Goal: Task Accomplishment & Management: Use online tool/utility

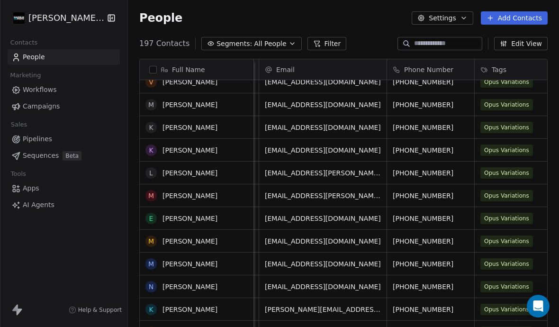
scroll to position [397, 0]
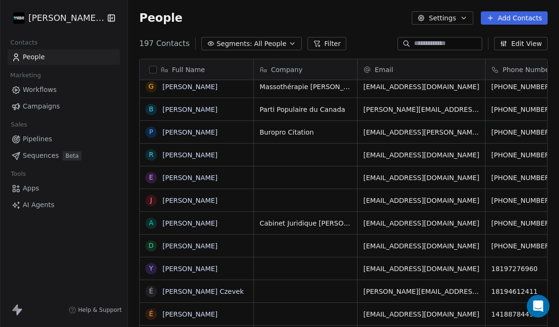
click at [39, 162] on link "Sequences Beta" at bounding box center [64, 156] width 112 height 16
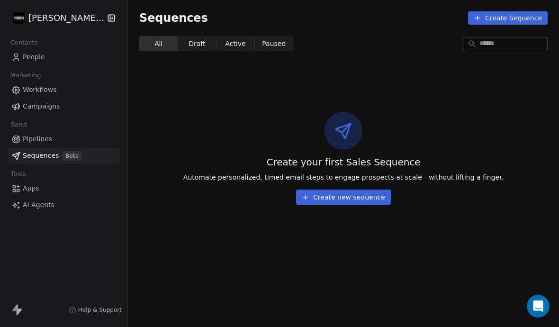
click at [18, 186] on icon at bounding box center [15, 188] width 9 height 9
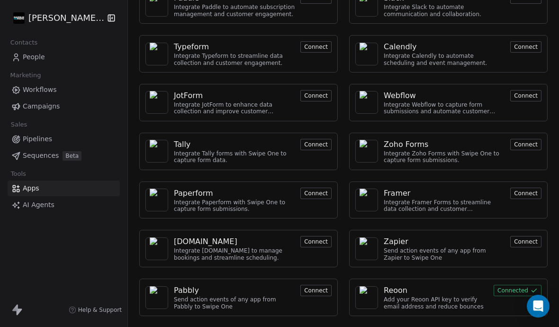
click at [318, 285] on button "Connect" at bounding box center [315, 290] width 31 height 11
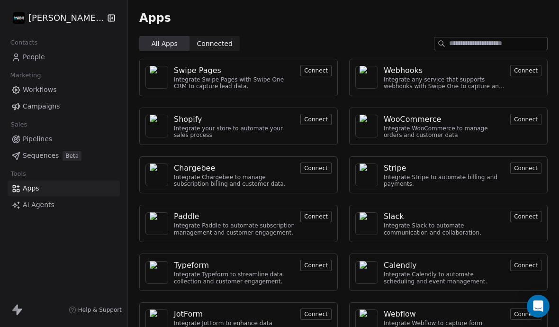
click at [403, 83] on div "Integrate any service that supports webhooks with Swipe One to capture and auto…" at bounding box center [444, 83] width 121 height 14
click at [226, 37] on span "Connected Connected" at bounding box center [215, 43] width 50 height 15
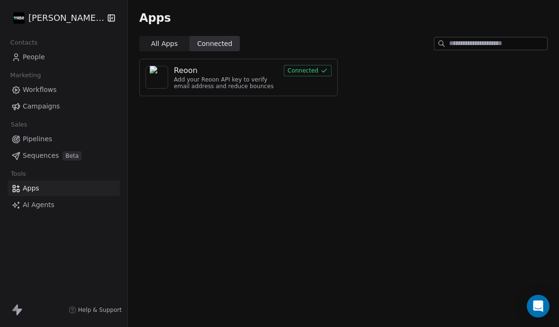
click at [161, 43] on span "All Apps" at bounding box center [164, 44] width 27 height 10
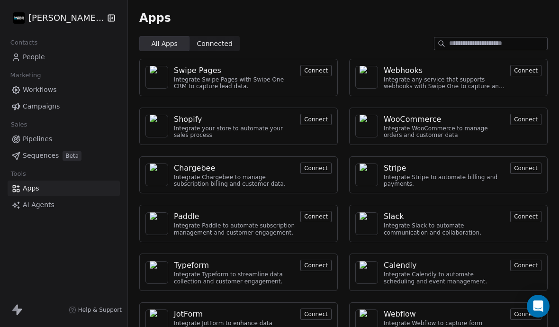
click at [397, 84] on div "Integrate any service that supports webhooks with Swipe One to capture and auto…" at bounding box center [444, 83] width 121 height 14
click at [459, 75] on div "Webhooks" at bounding box center [444, 70] width 121 height 11
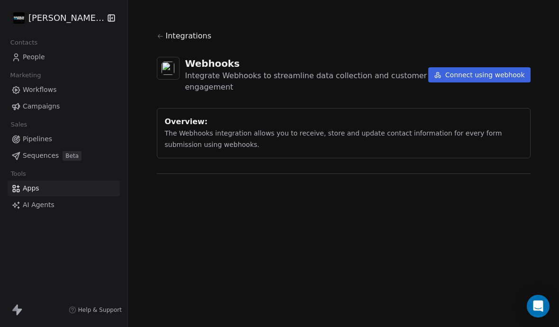
click at [530, 69] on button "Connect using webhook" at bounding box center [479, 74] width 102 height 15
